Goal: Navigation & Orientation: Find specific page/section

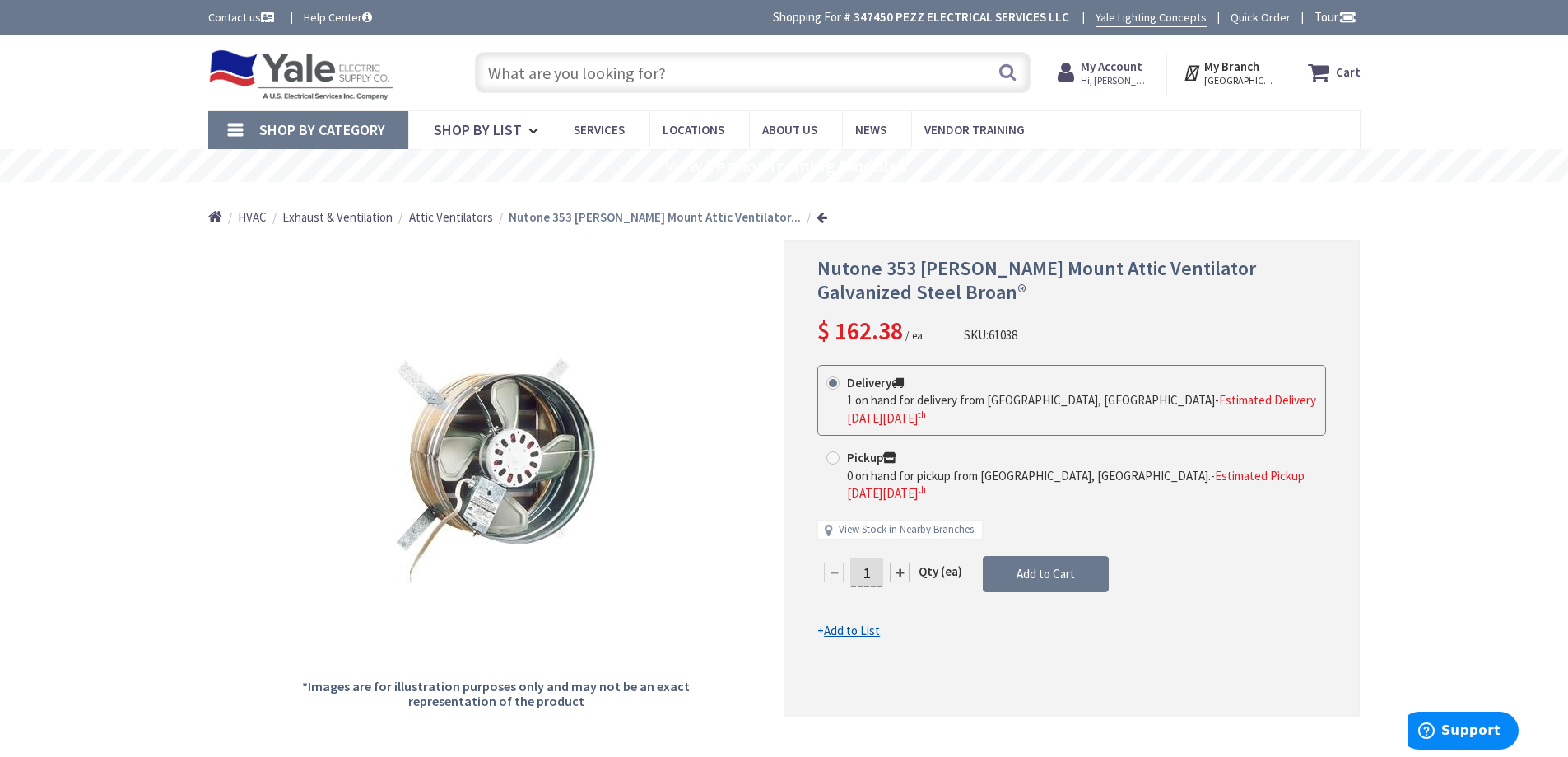
click at [1100, 76] on span "Hi, [PERSON_NAME]" at bounding box center [1116, 80] width 70 height 13
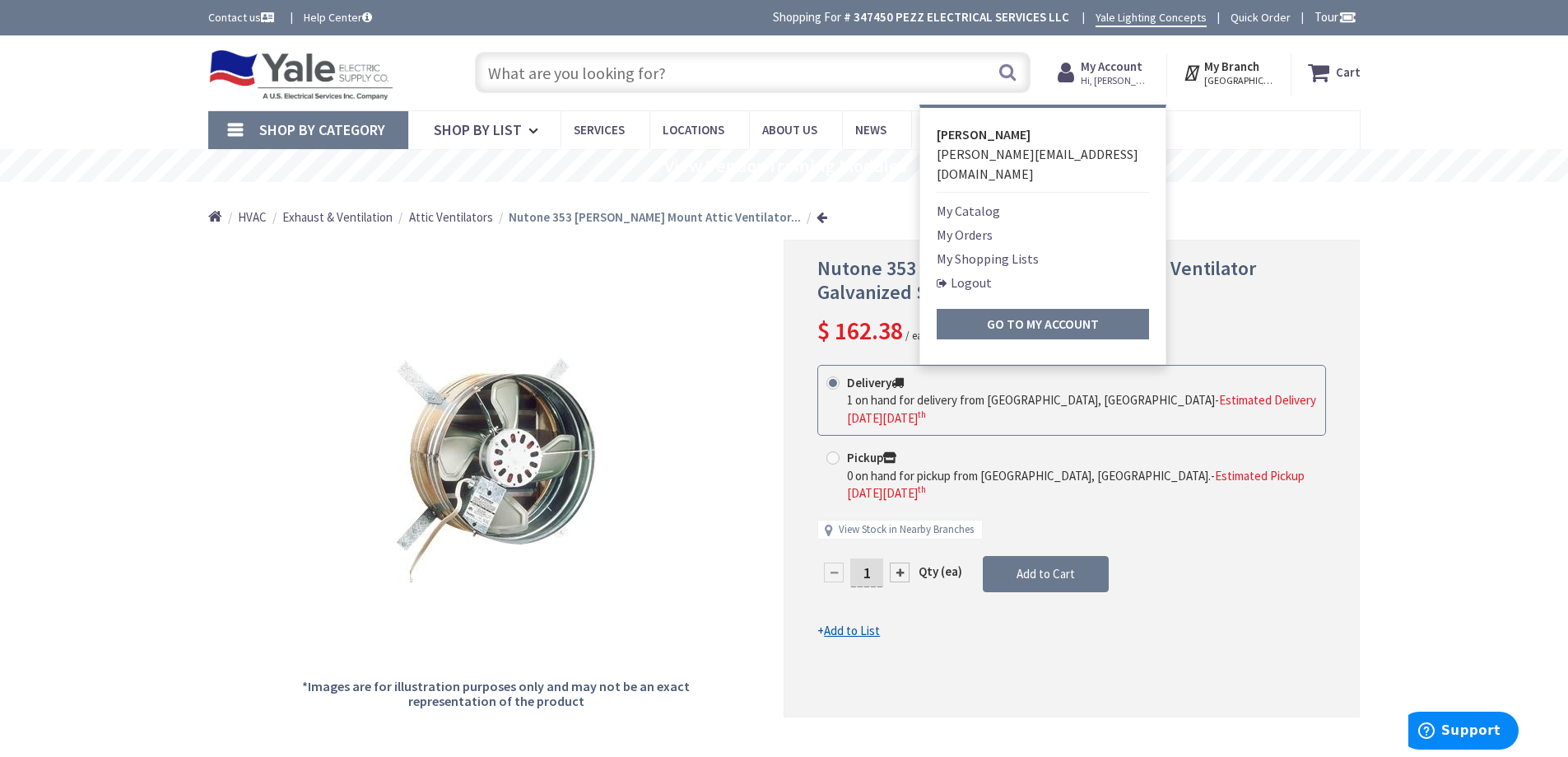
click at [997, 225] on li "My Orders" at bounding box center [1043, 235] width 213 height 19
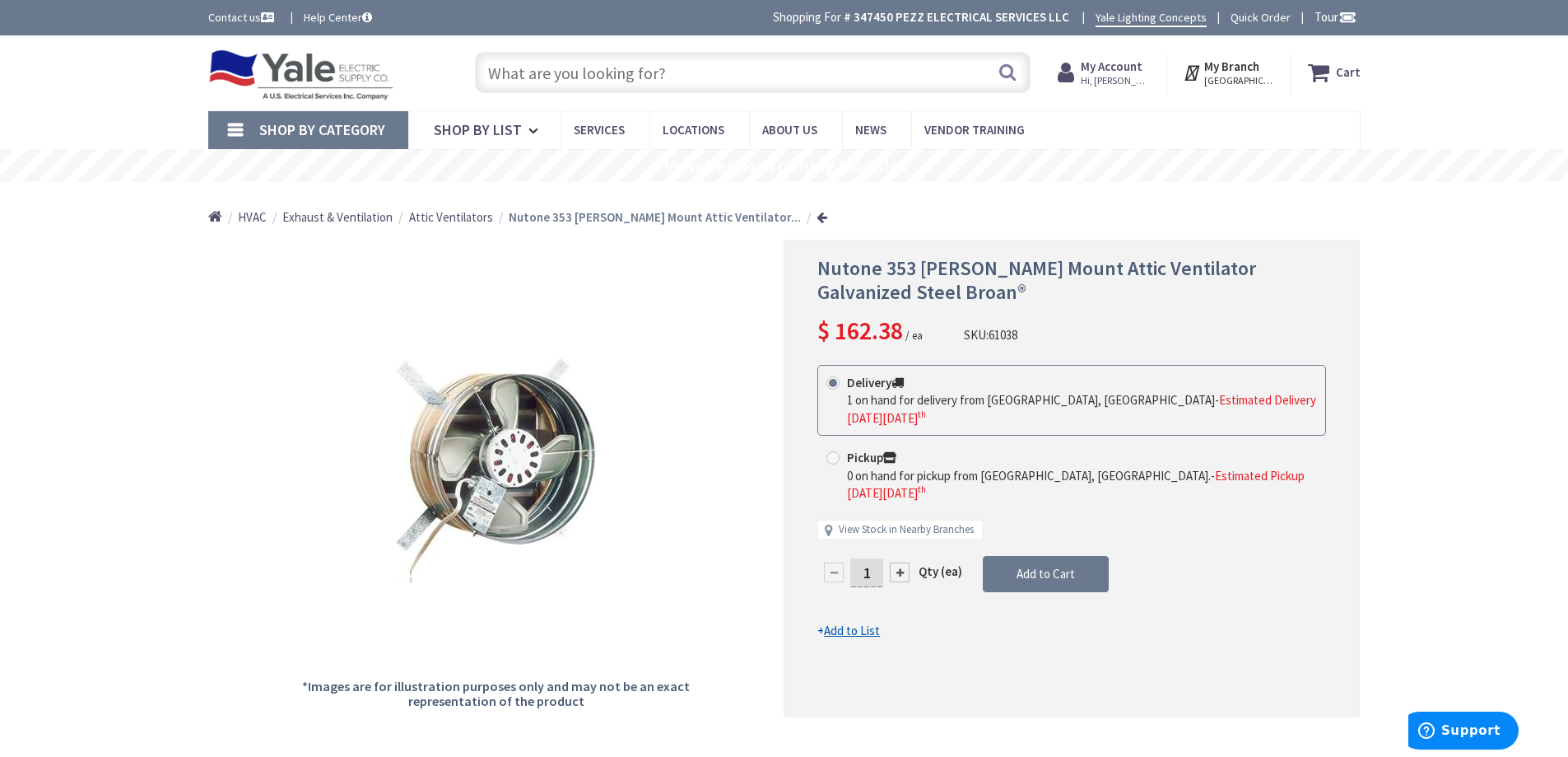
drag, startPoint x: 231, startPoint y: 371, endPoint x: 269, endPoint y: 244, distance: 132.6
click at [237, 361] on div "*Images are for illustration purposes only and may not be an exact representati…" at bounding box center [497, 478] width 577 height 477
click at [268, 81] on img at bounding box center [301, 75] width 186 height 51
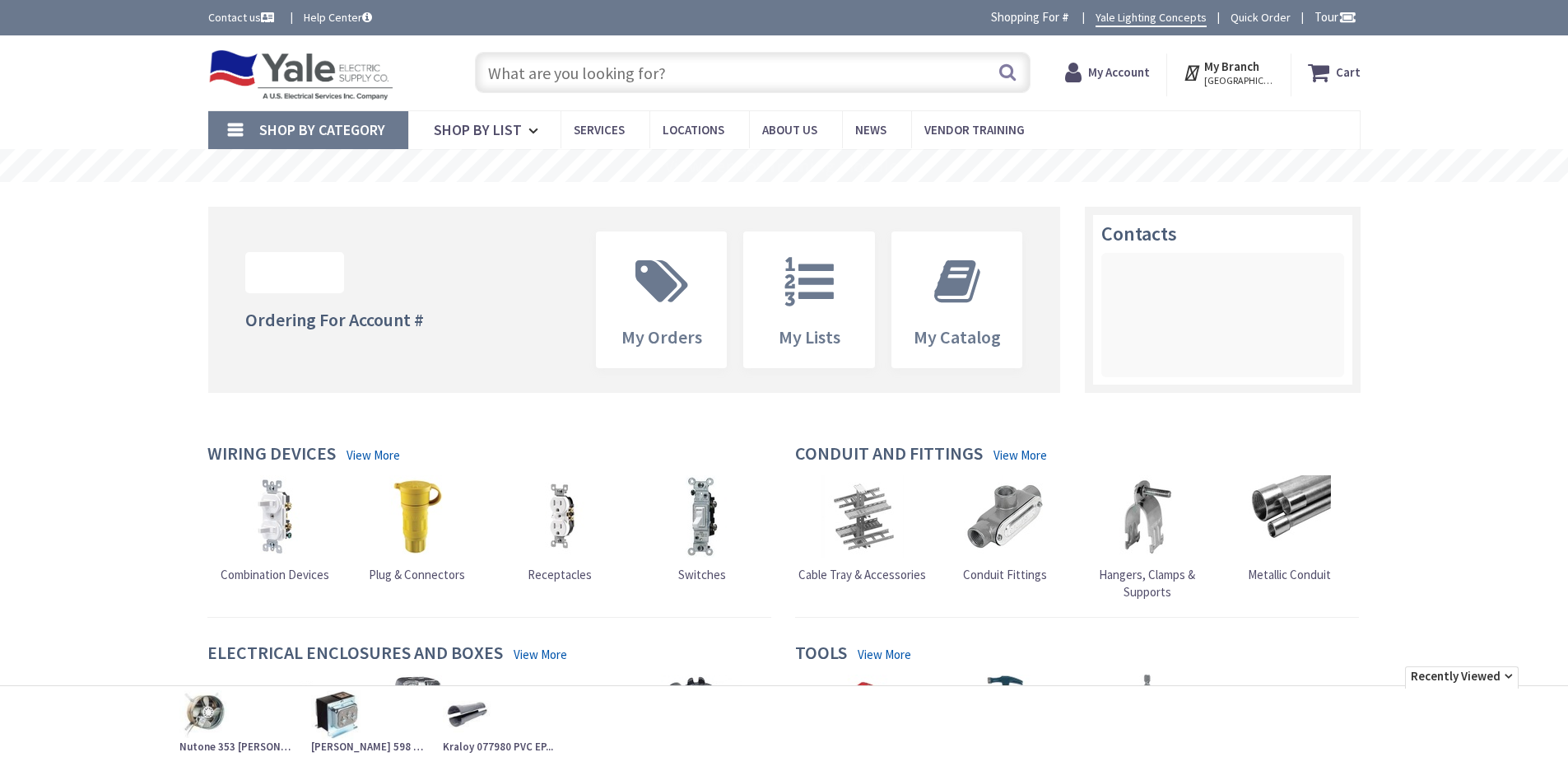
click at [1124, 77] on strong "My Account" at bounding box center [1119, 72] width 62 height 16
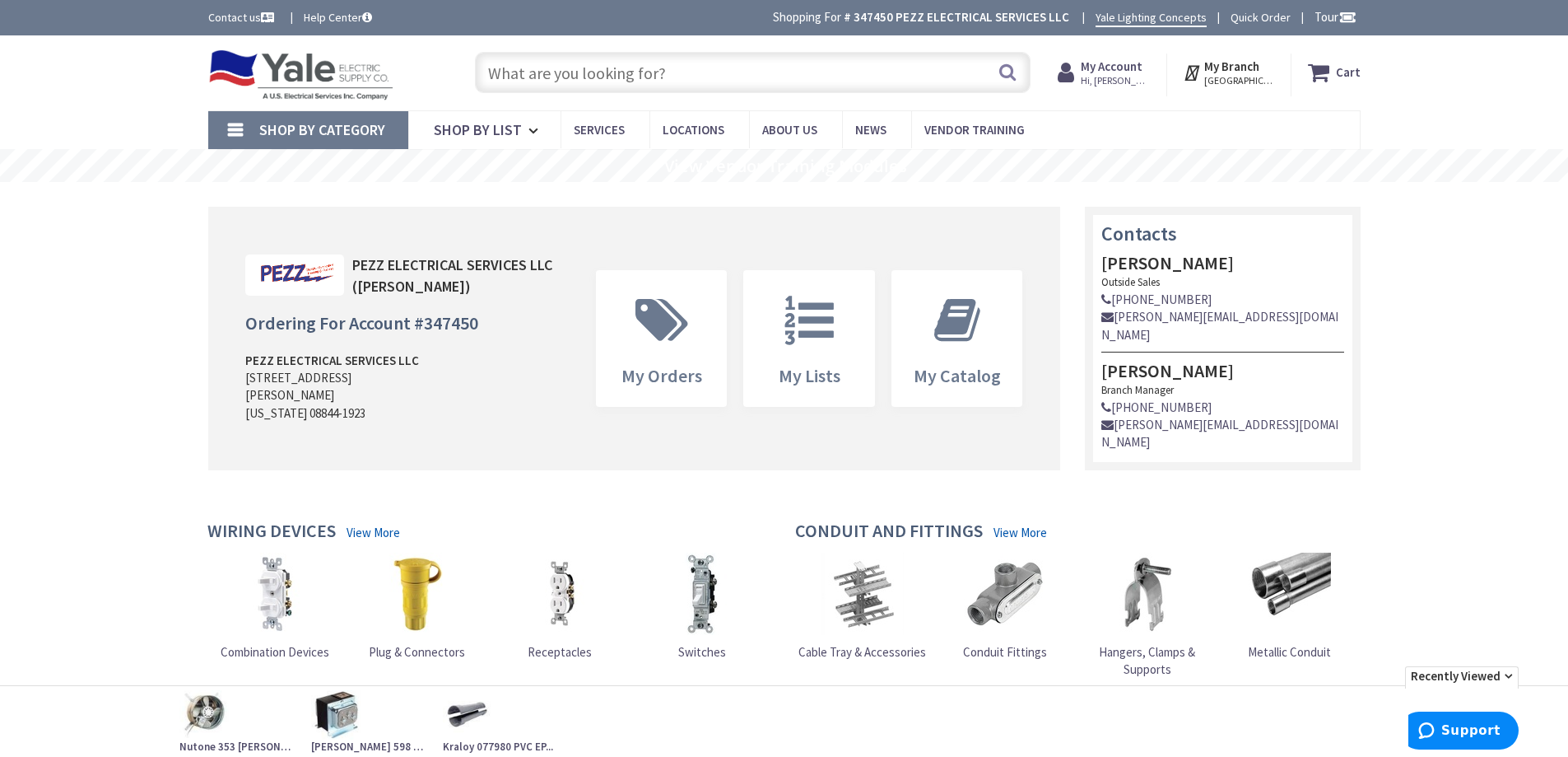
type input "[GEOGRAPHIC_DATA], [GEOGRAPHIC_DATA]"
